Goal: Use online tool/utility: Utilize a website feature to perform a specific function

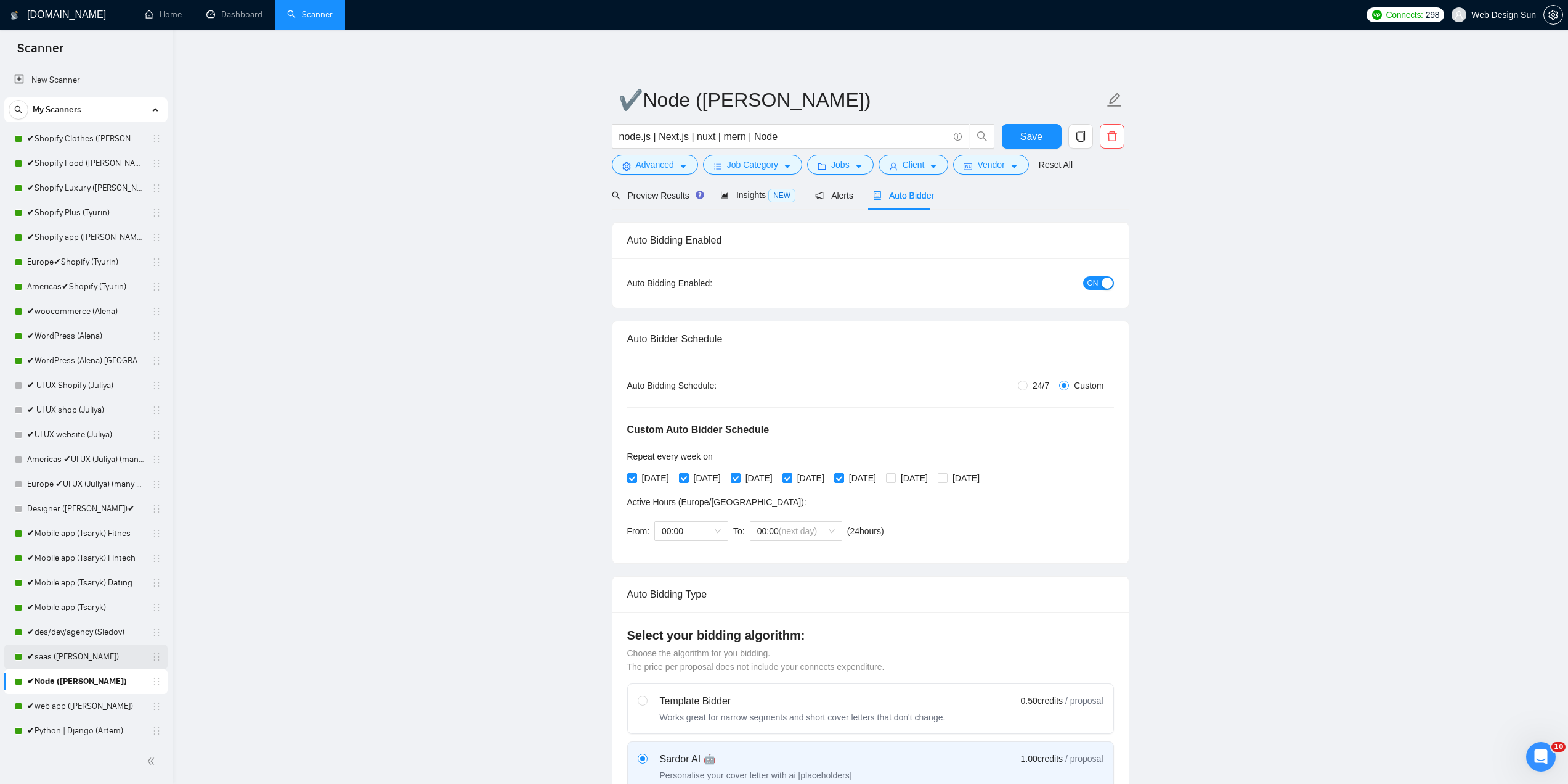
click at [84, 656] on link "✔saas ([PERSON_NAME])" at bounding box center [85, 657] width 117 height 25
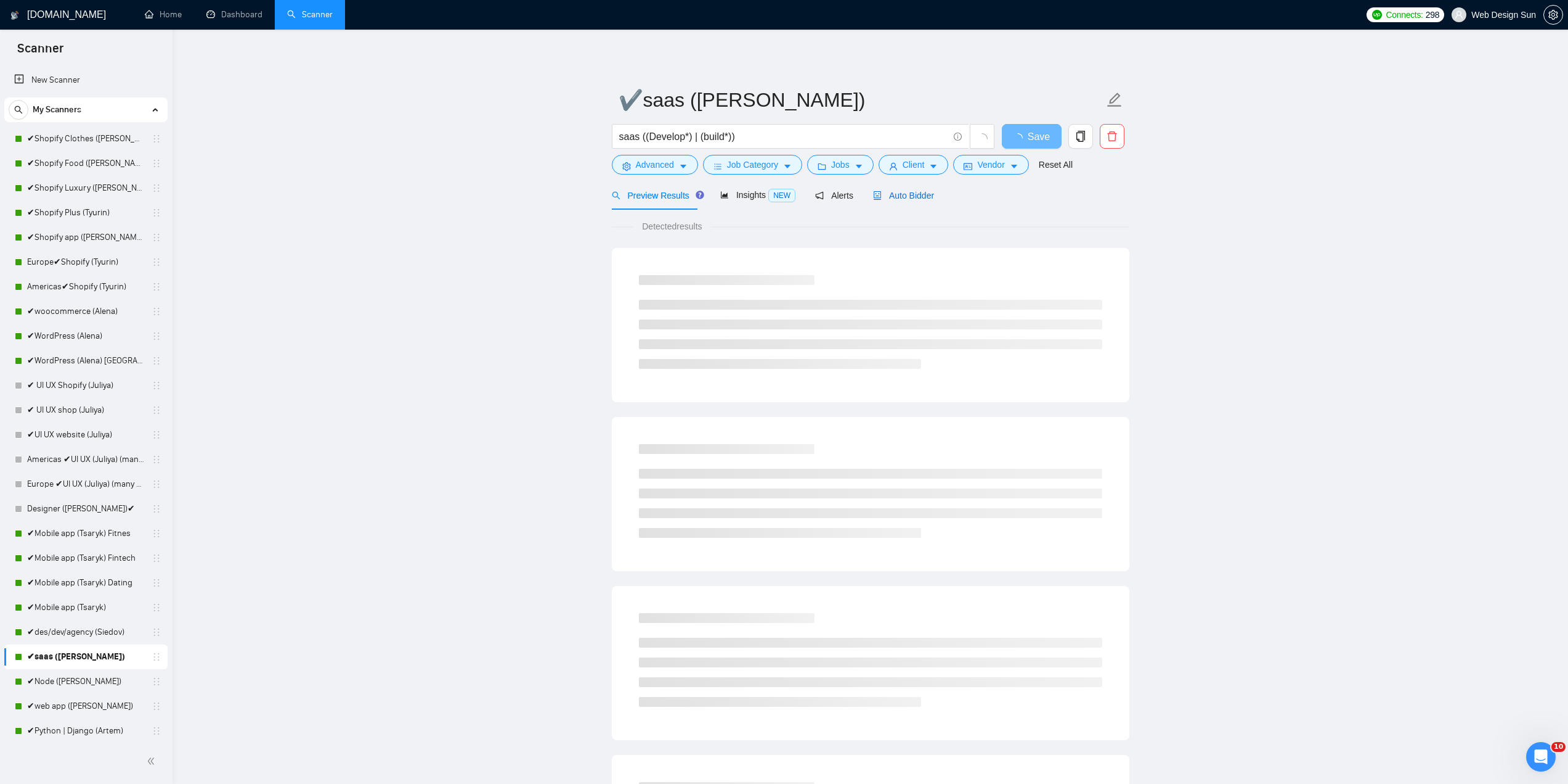
click at [891, 192] on span "Auto Bidder" at bounding box center [904, 195] width 61 height 10
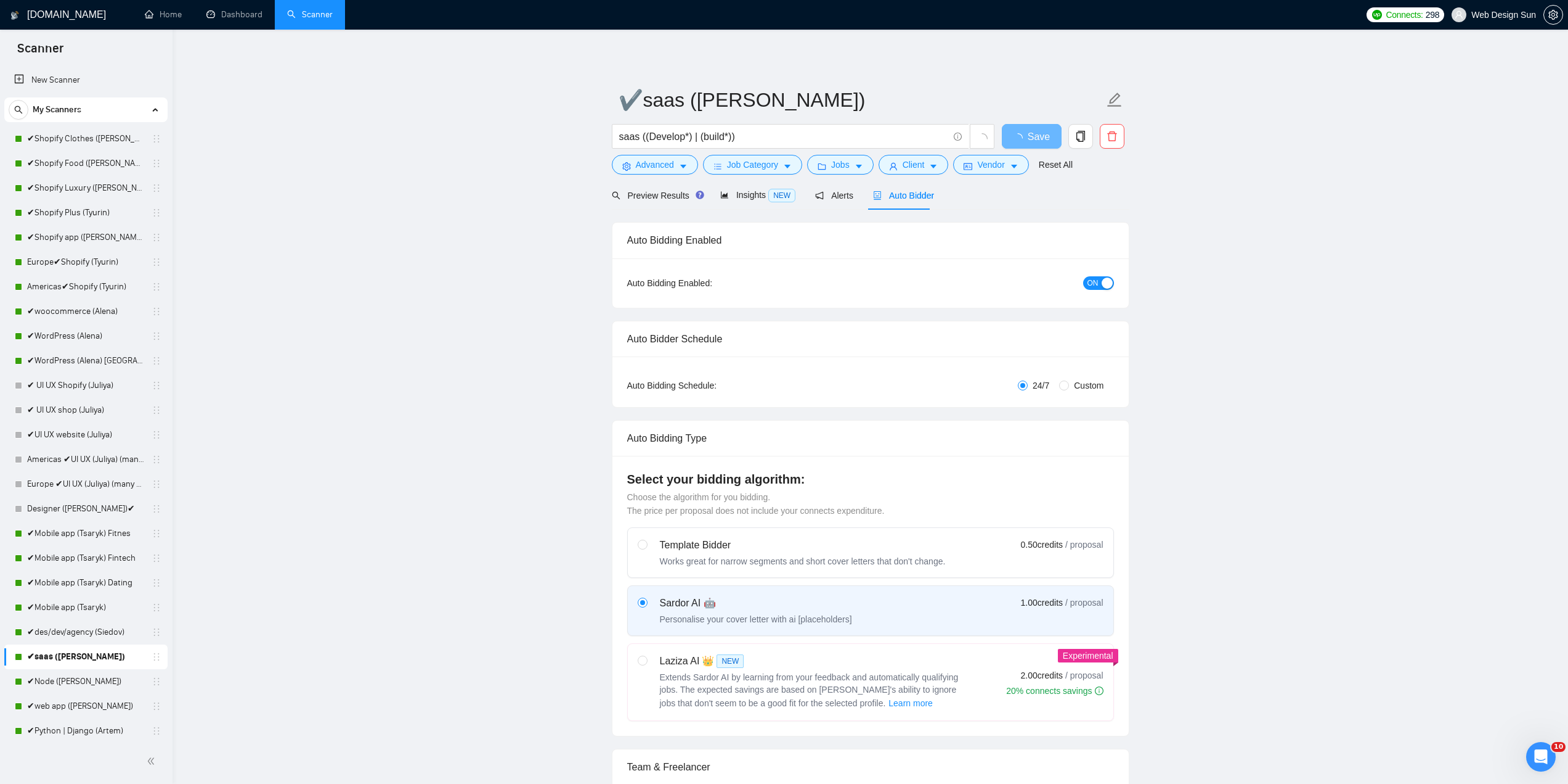
radio input "false"
radio input "true"
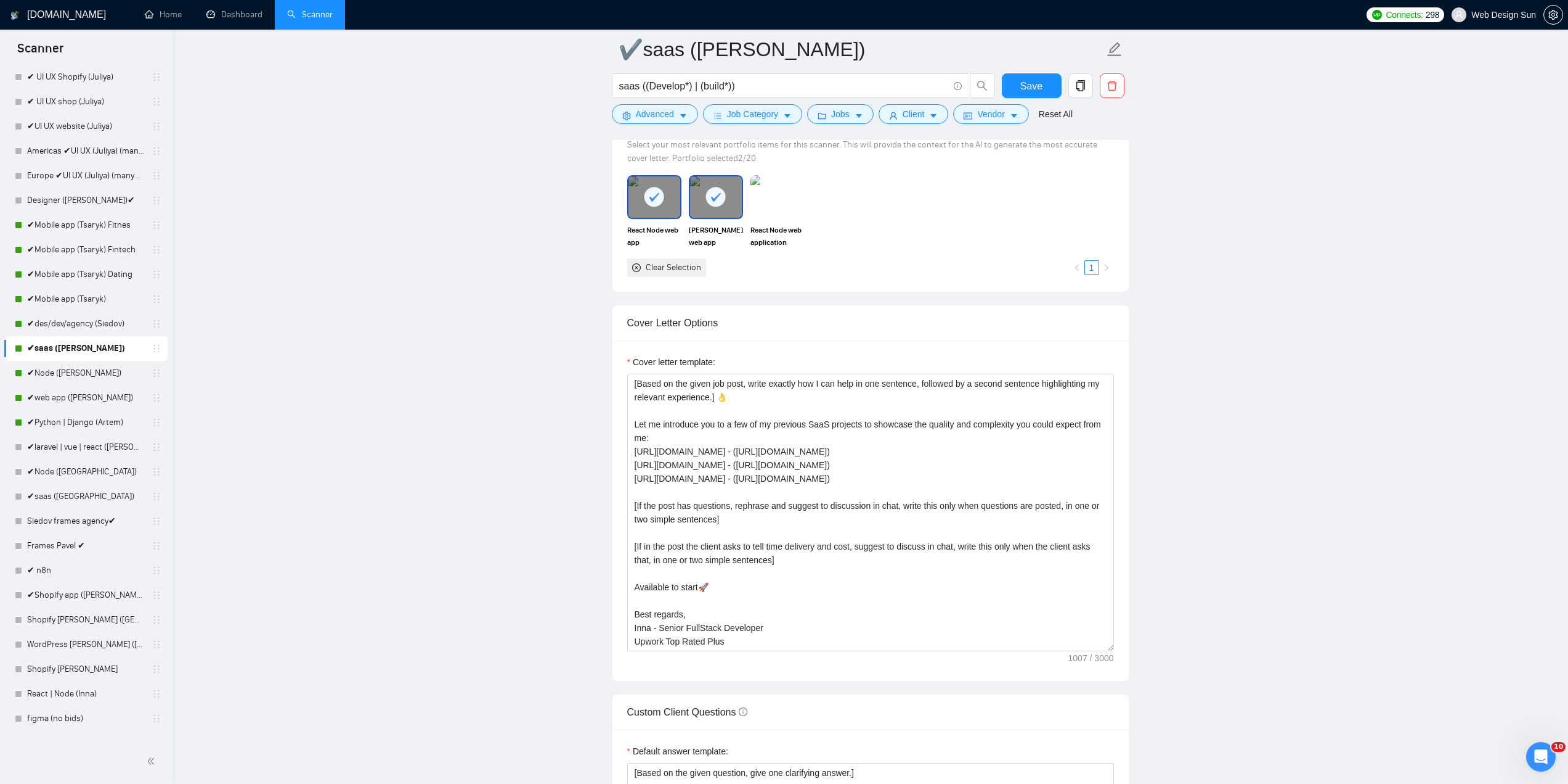
scroll to position [986, 0]
